Goal: Information Seeking & Learning: Understand process/instructions

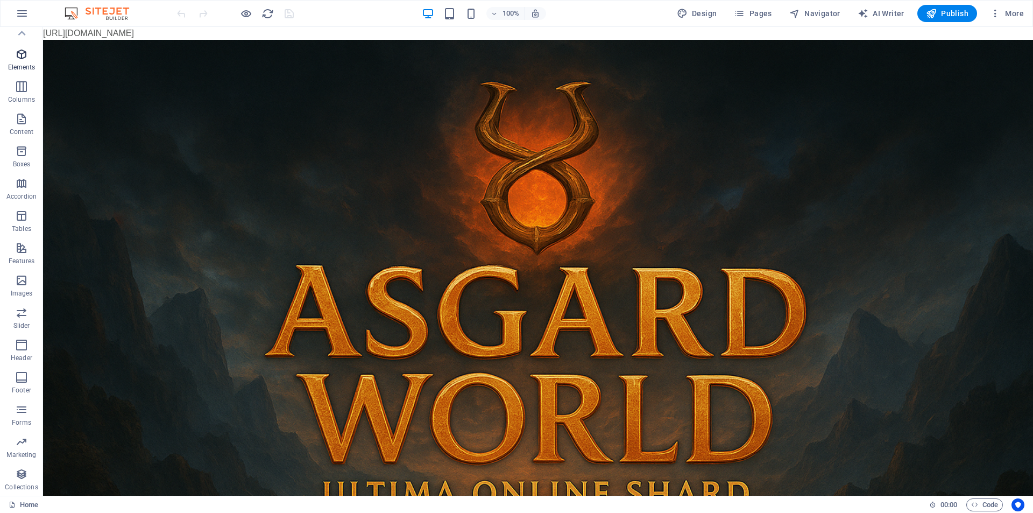
click at [26, 62] on span "Elements" at bounding box center [21, 61] width 43 height 26
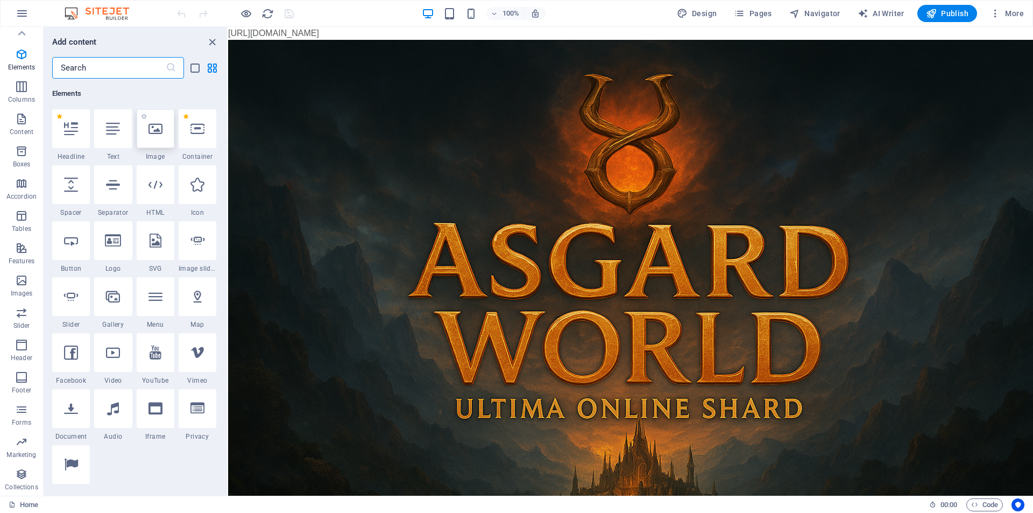
scroll to position [115, 0]
click at [148, 193] on div at bounding box center [156, 184] width 38 height 39
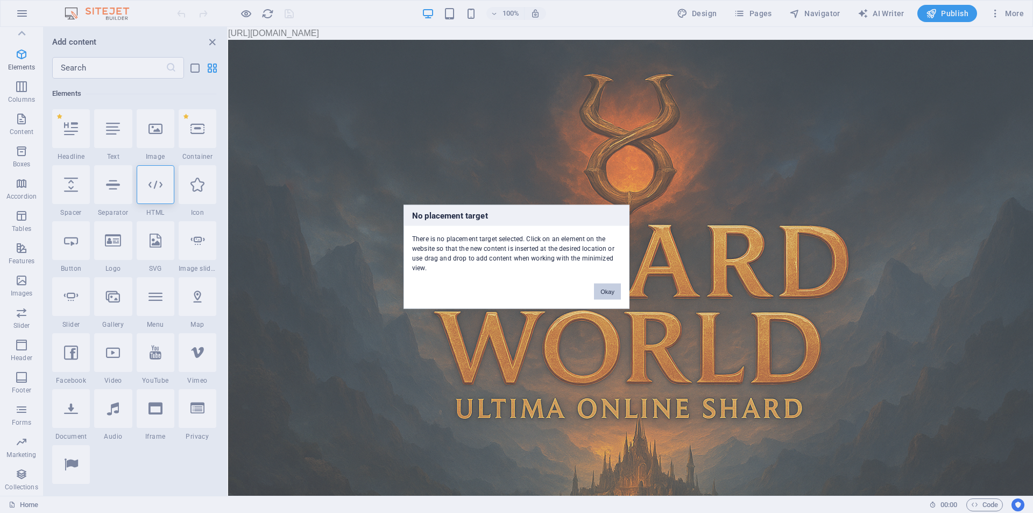
click at [606, 289] on button "Okay" at bounding box center [607, 291] width 27 height 16
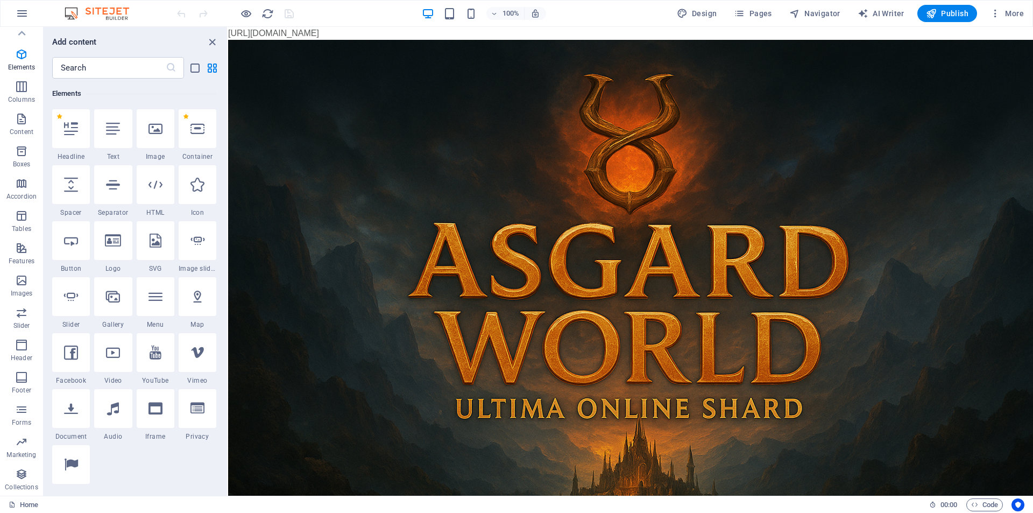
click at [289, 35] on body "[URL][DOMAIN_NAME] Skip to main content" at bounding box center [630, 301] width 805 height 549
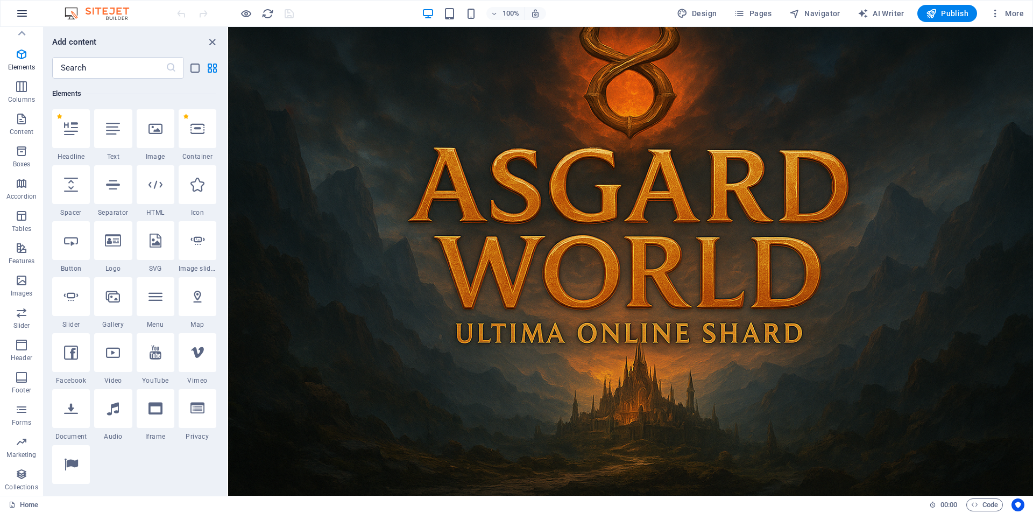
click at [17, 10] on icon "button" at bounding box center [22, 13] width 13 height 13
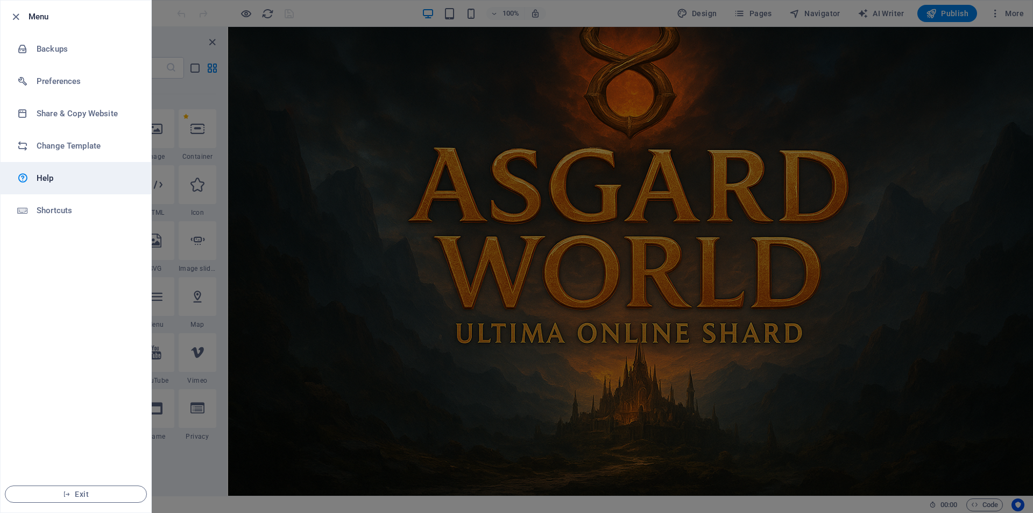
click at [65, 177] on h6 "Help" at bounding box center [86, 178] width 99 height 13
click at [335, 32] on div at bounding box center [516, 256] width 1033 height 513
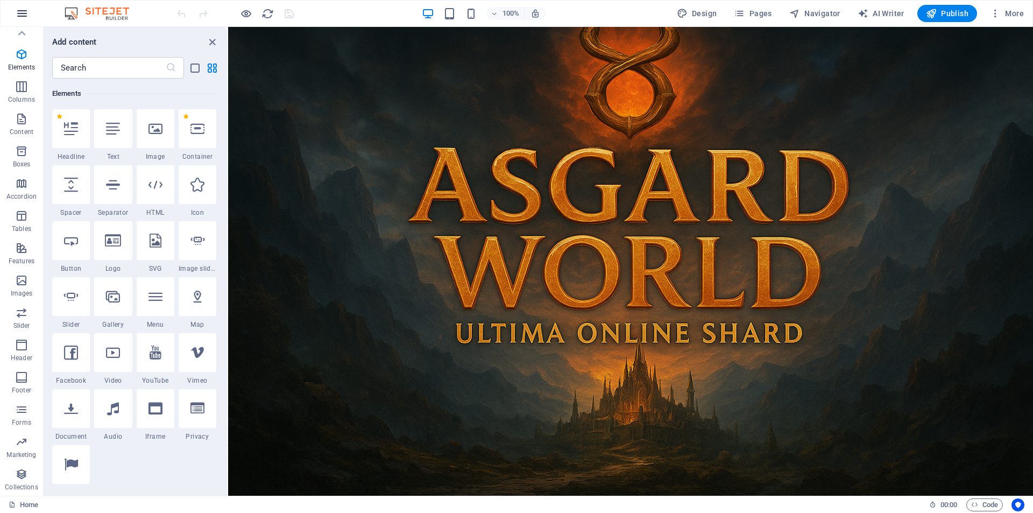
click at [25, 20] on button "button" at bounding box center [22, 14] width 26 height 26
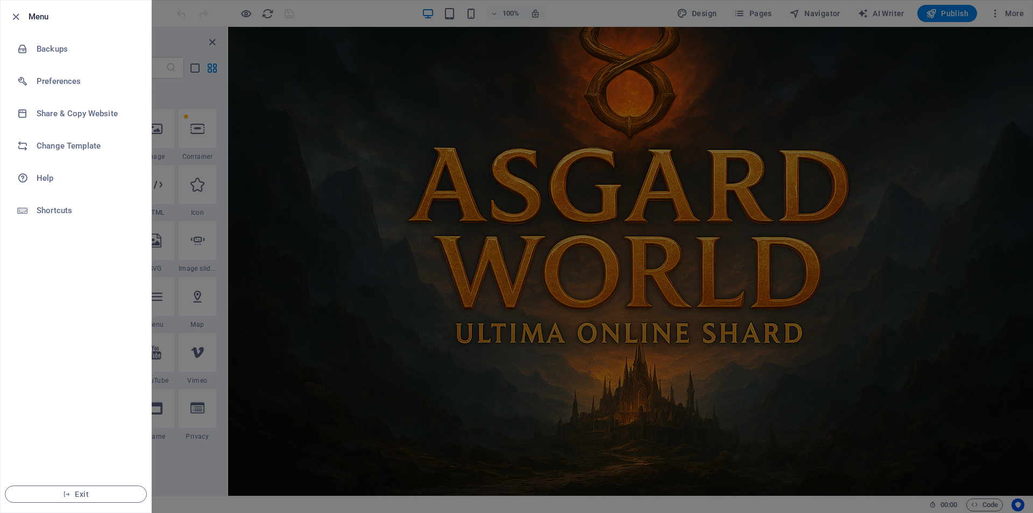
click at [257, 1] on div at bounding box center [516, 256] width 1033 height 513
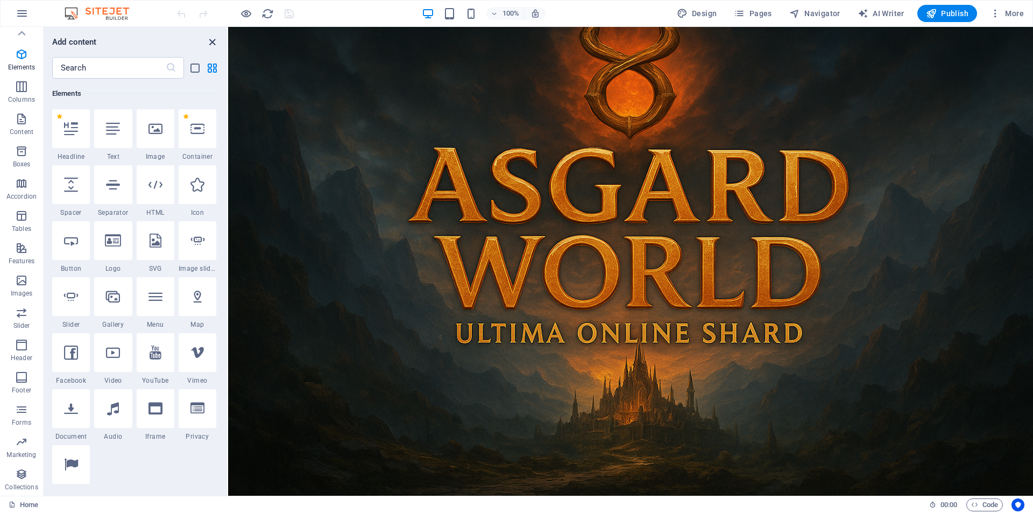
click at [211, 42] on icon "close panel" at bounding box center [212, 42] width 12 height 12
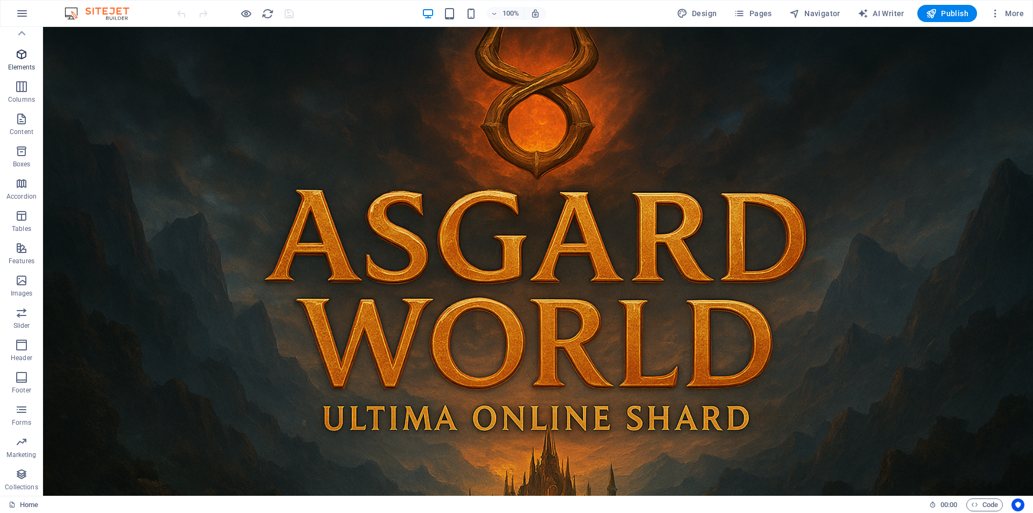
click at [23, 58] on icon "button" at bounding box center [21, 54] width 13 height 13
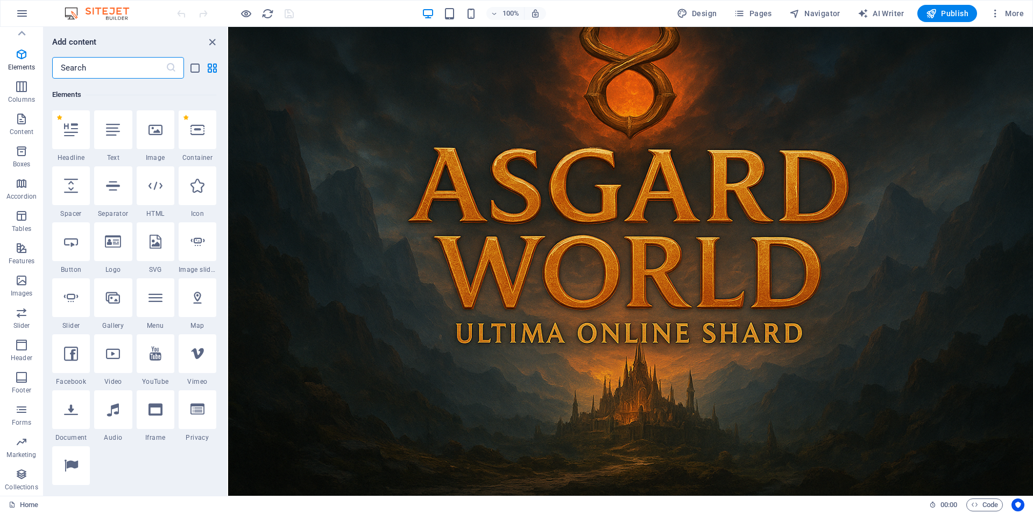
scroll to position [115, 0]
click at [161, 34] on div "Add content ​ Favorites 1 Star Headline 1 Star Container Elements 1 Star Headli…" at bounding box center [135, 261] width 183 height 468
